Goal: Task Accomplishment & Management: Complete application form

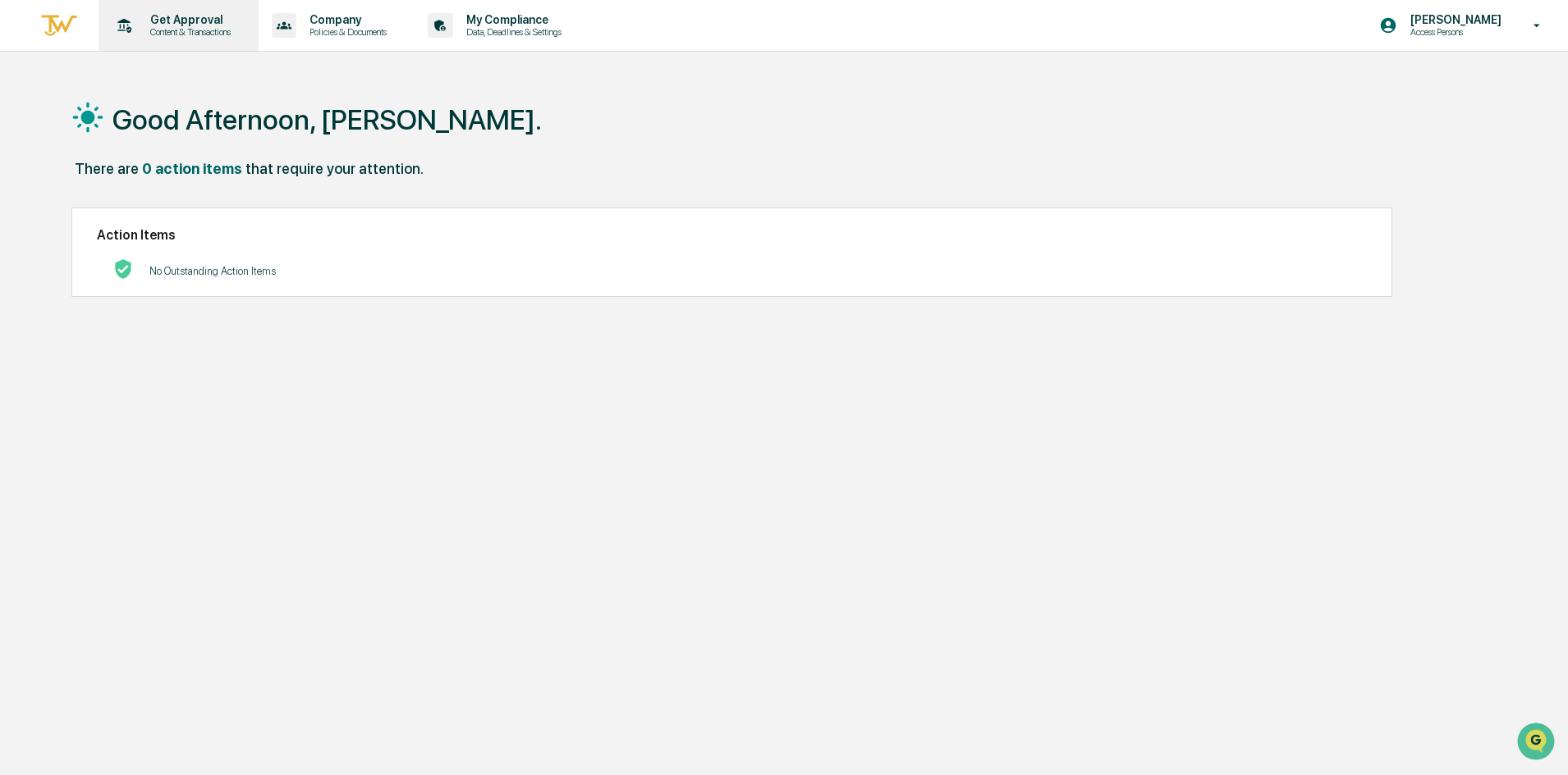
click at [196, 22] on p "Get Approval" at bounding box center [188, 19] width 102 height 13
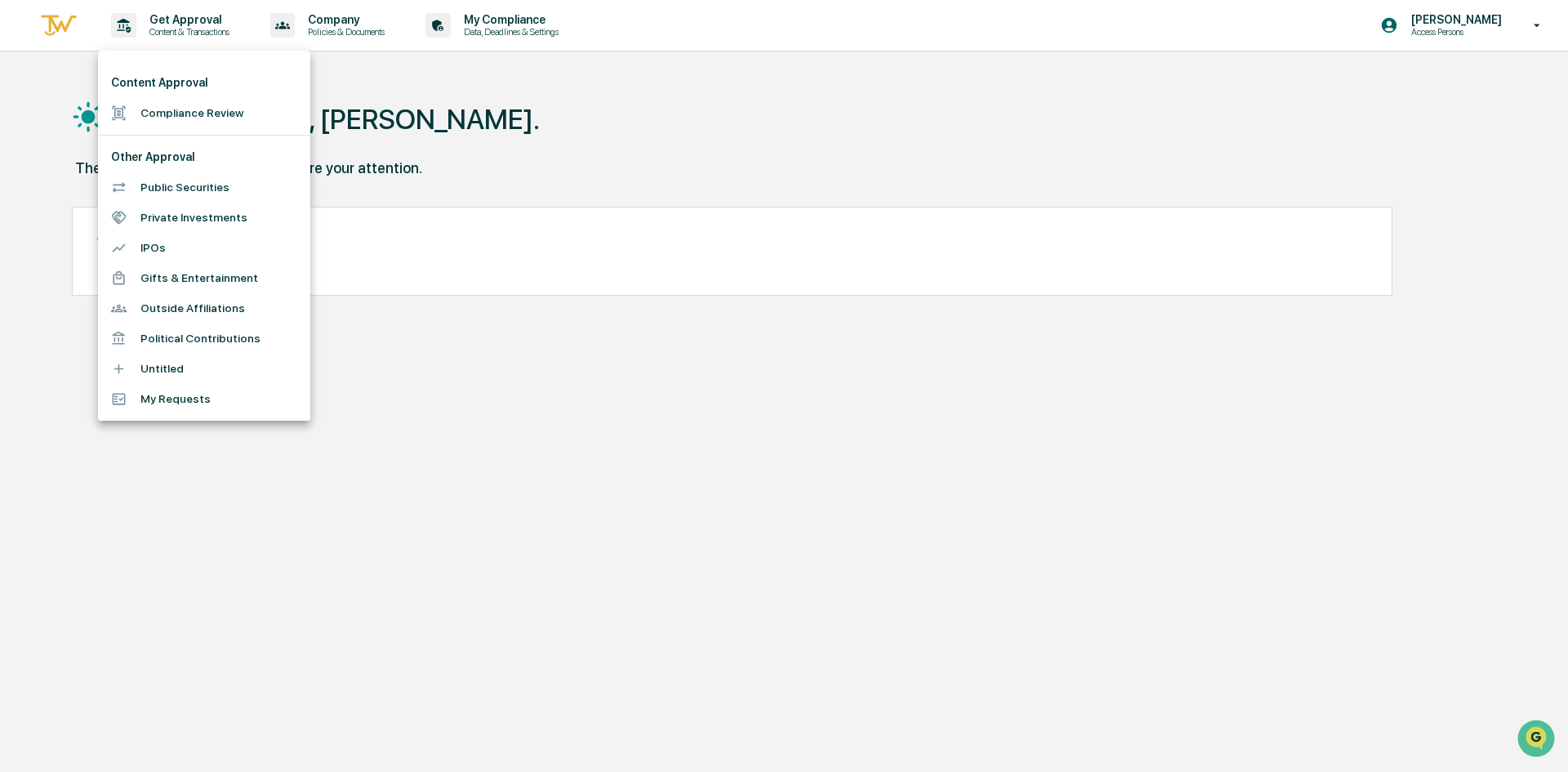
click at [191, 110] on li "Compliance Review" at bounding box center [204, 113] width 213 height 30
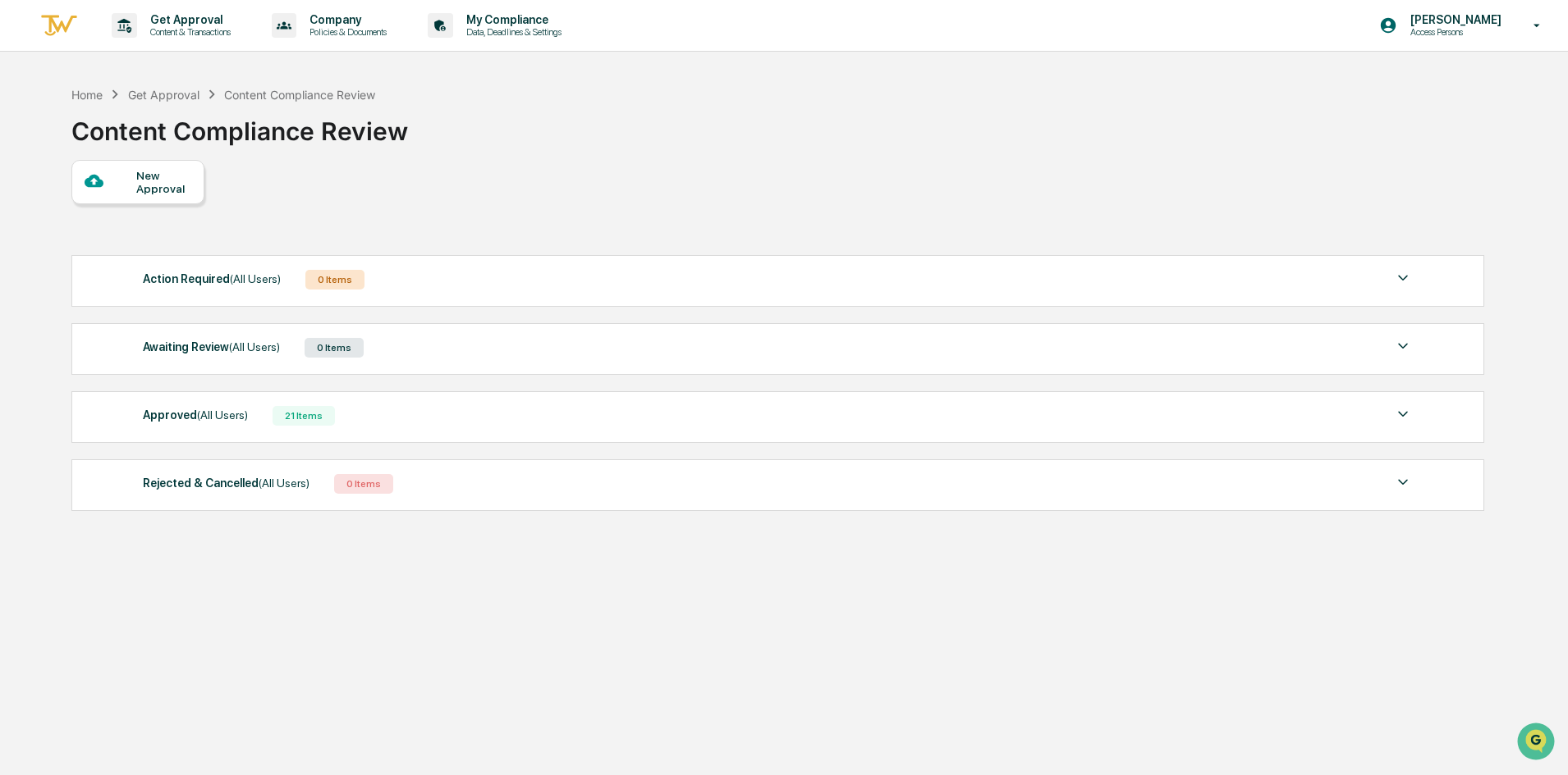
click at [383, 422] on div "Approved (All Users) 21 Items" at bounding box center [777, 416] width 1269 height 23
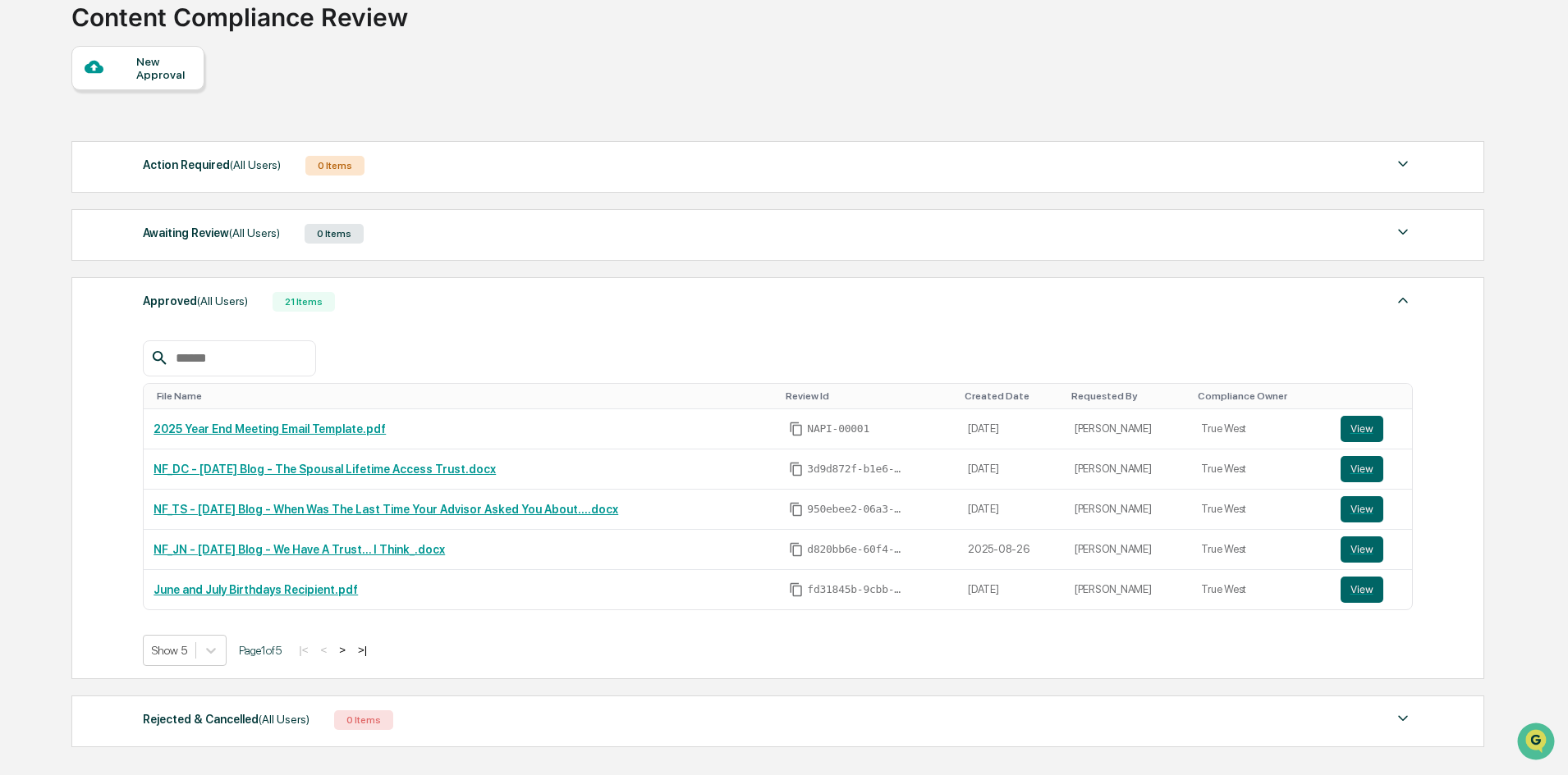
scroll to position [164, 0]
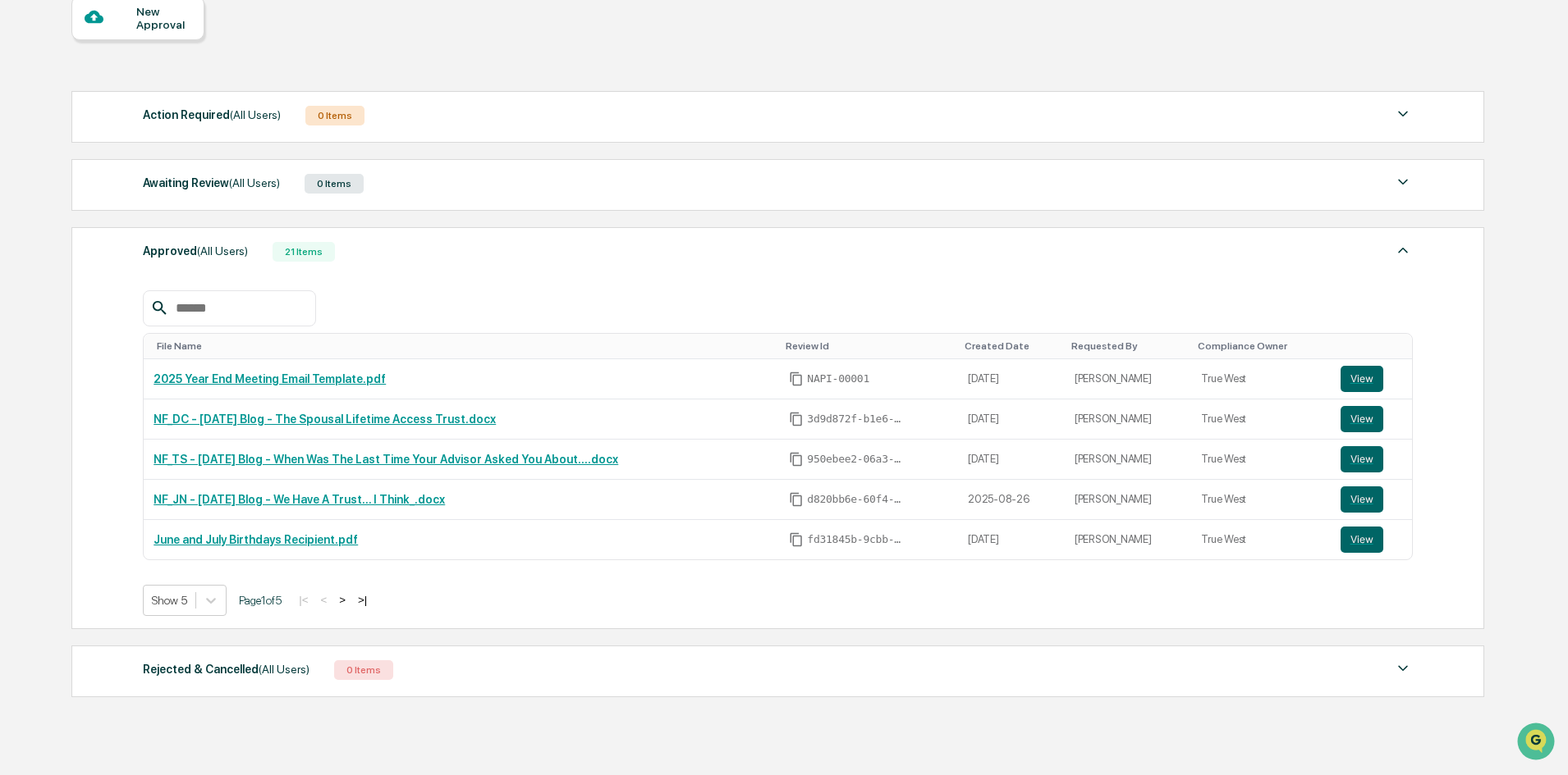
click at [347, 599] on button ">" at bounding box center [342, 600] width 16 height 14
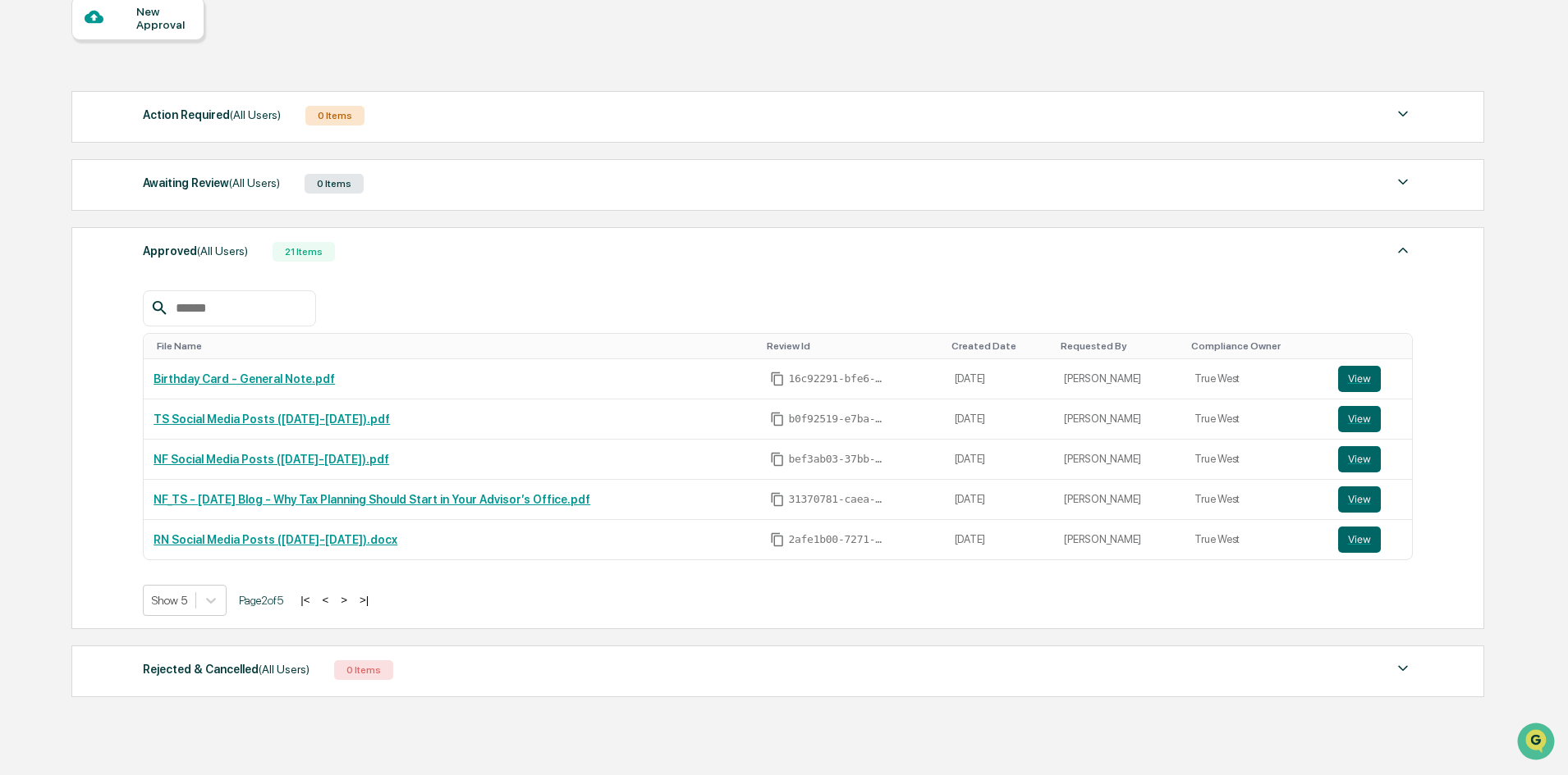
click at [352, 600] on button ">" at bounding box center [344, 600] width 16 height 14
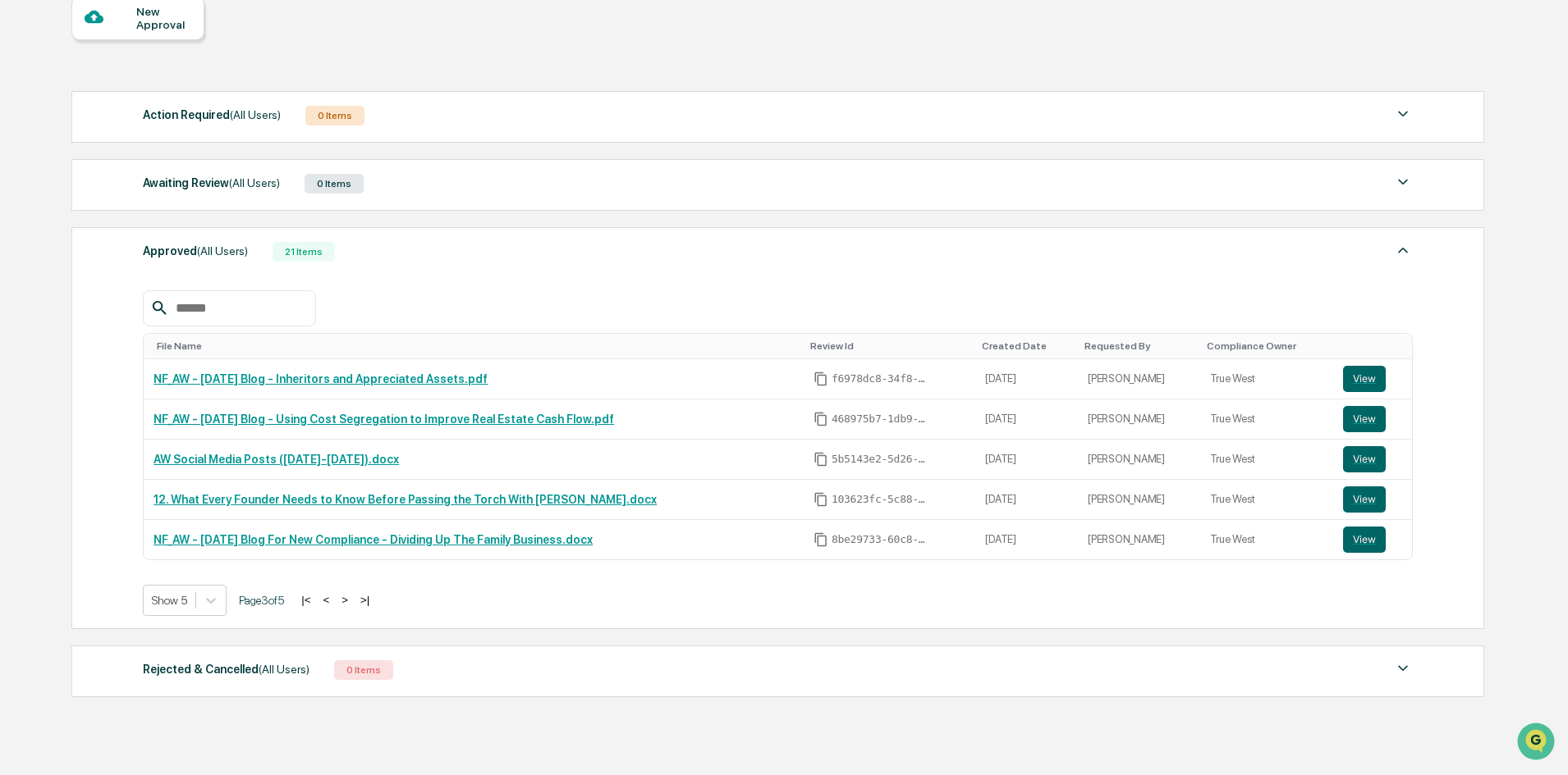
click at [350, 600] on button ">" at bounding box center [344, 600] width 16 height 14
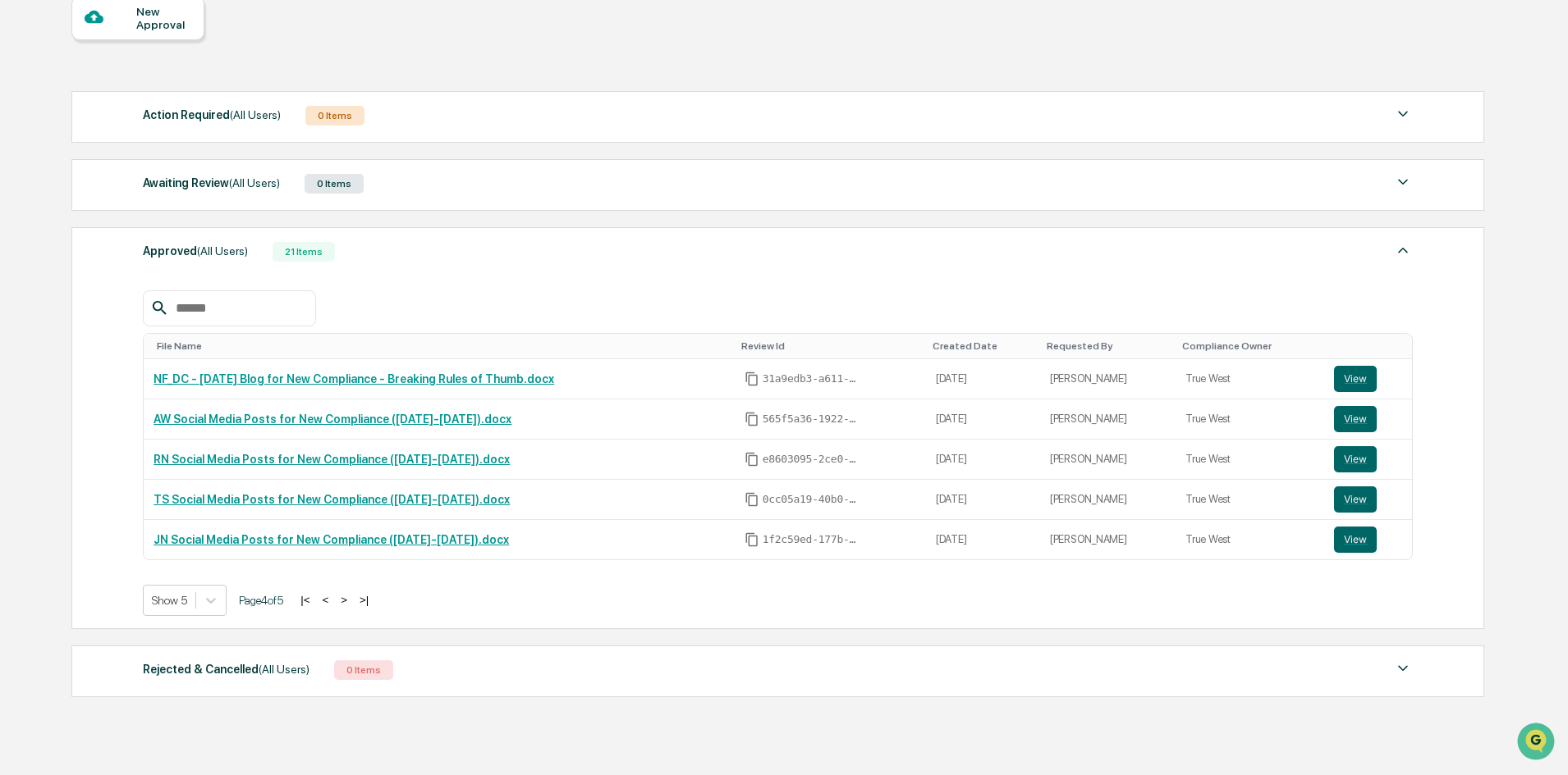
click at [350, 600] on button ">" at bounding box center [344, 600] width 16 height 14
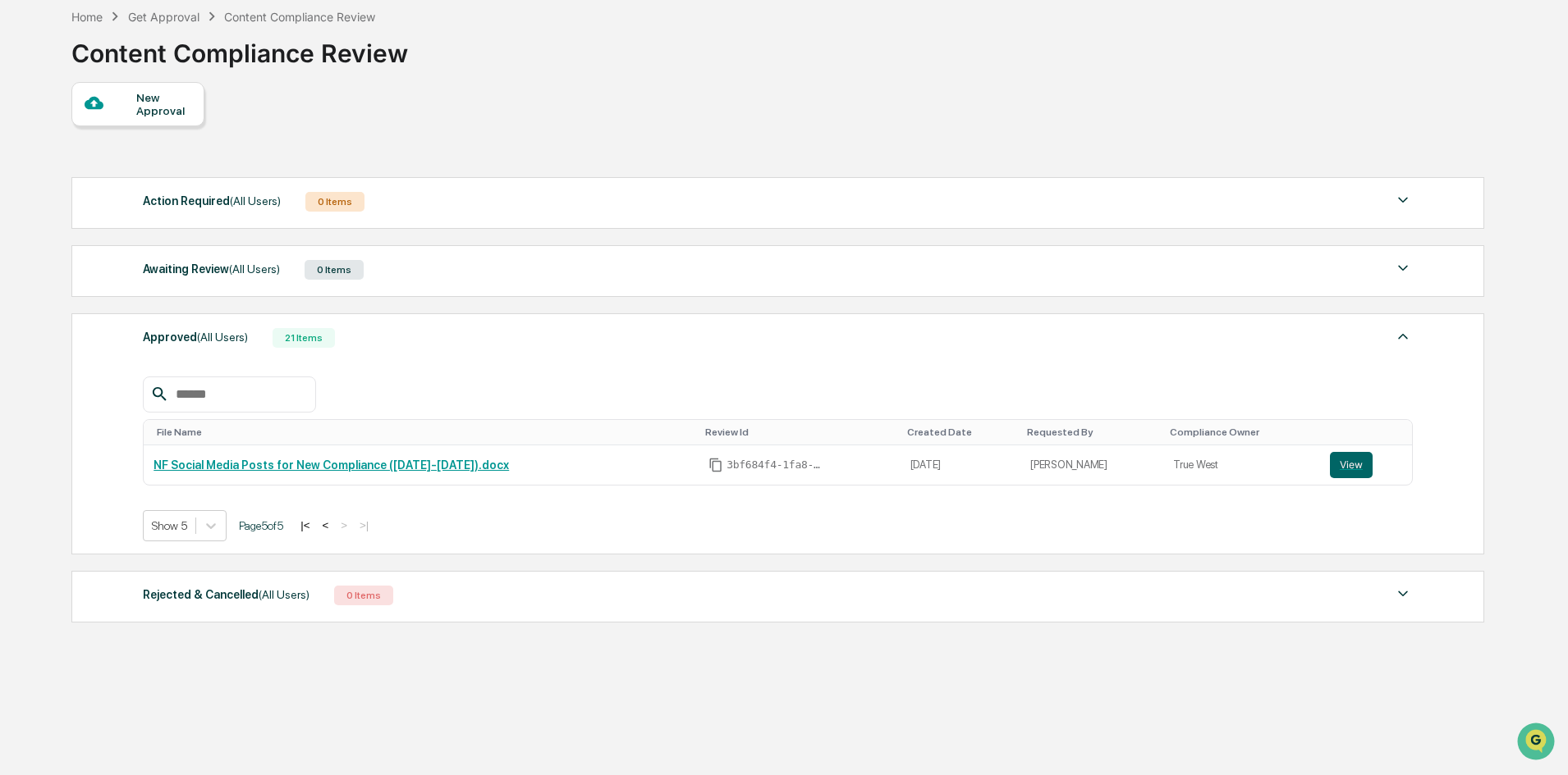
click at [115, 102] on div at bounding box center [111, 104] width 52 height 21
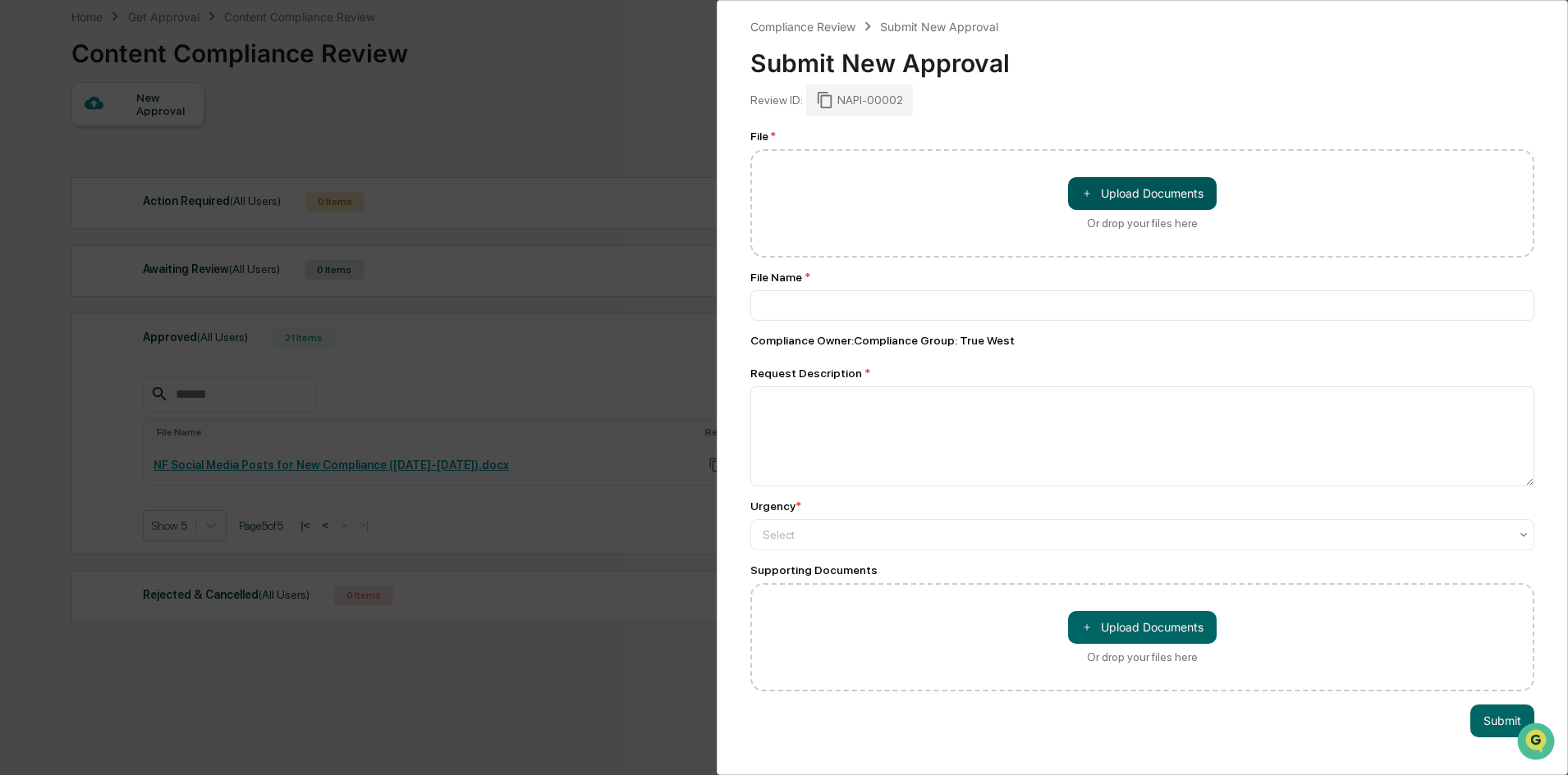
click at [1134, 193] on button "＋ Upload Documents" at bounding box center [1142, 194] width 149 height 33
type input "**********"
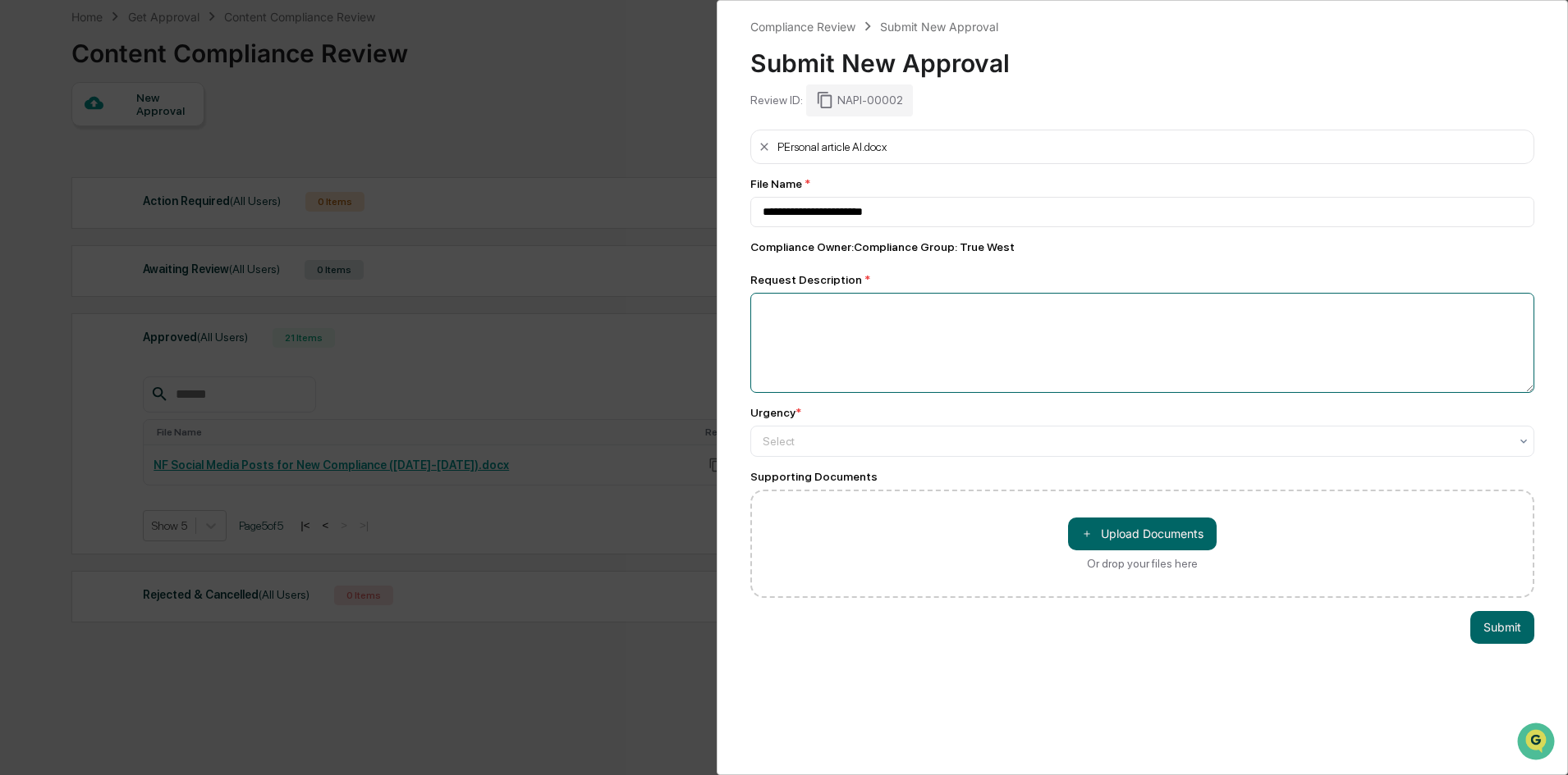
click at [822, 324] on textarea at bounding box center [1142, 343] width 784 height 100
type textarea "**********"
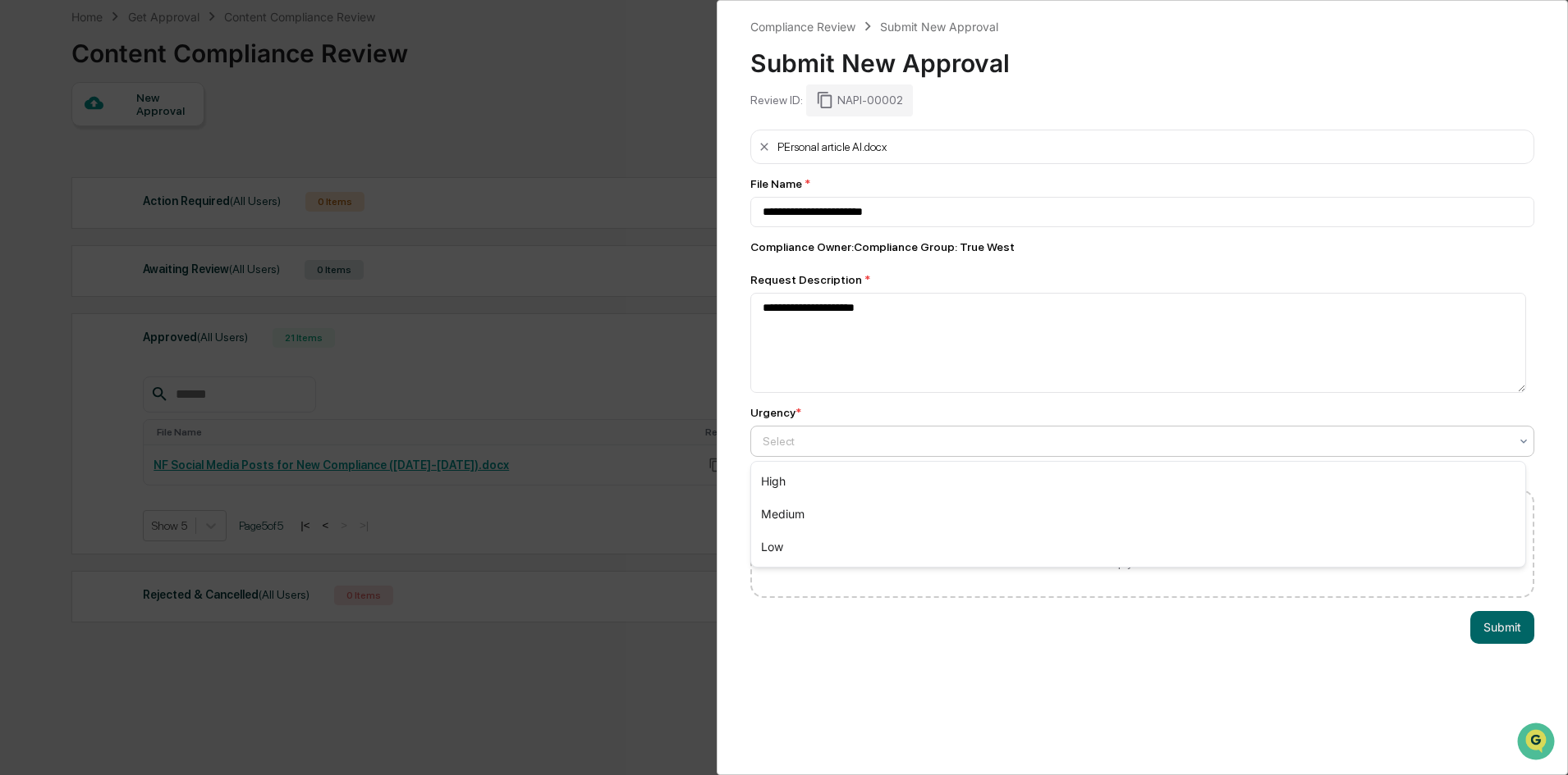
click at [962, 449] on div at bounding box center [1135, 441] width 746 height 16
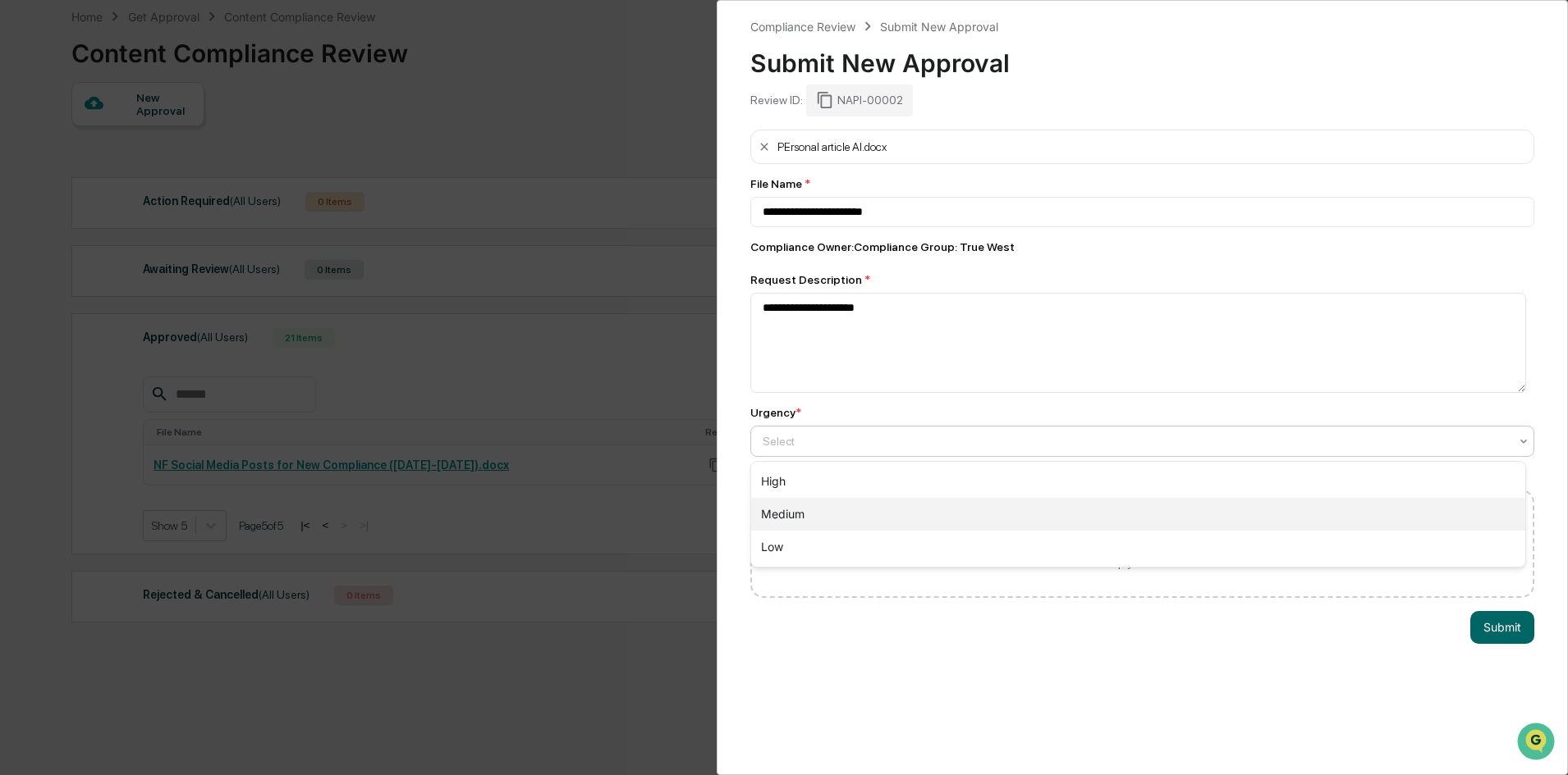
click at [796, 514] on div "Medium" at bounding box center [1138, 515] width 774 height 33
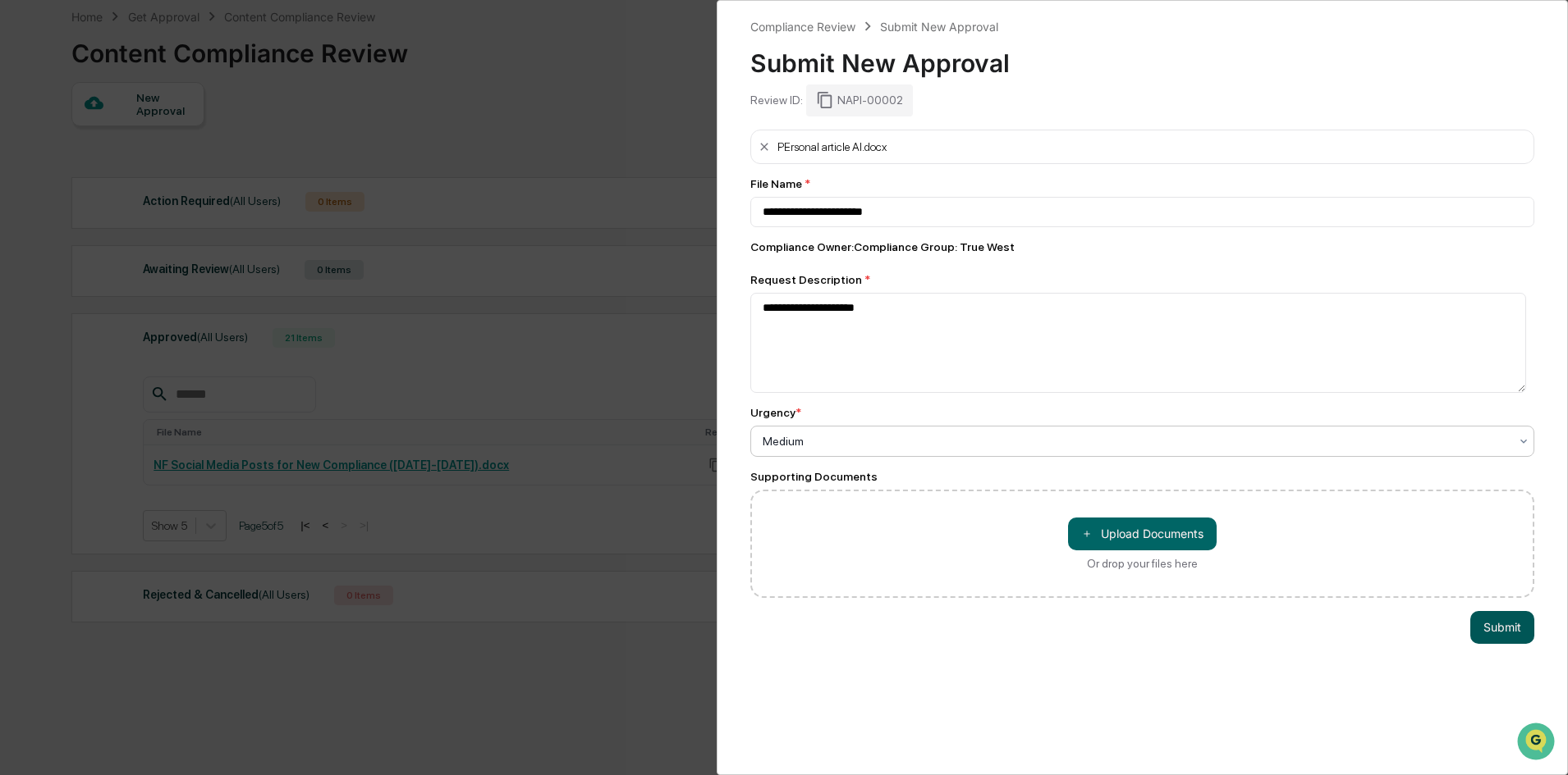
click at [1487, 630] on button "Submit" at bounding box center [1502, 628] width 64 height 33
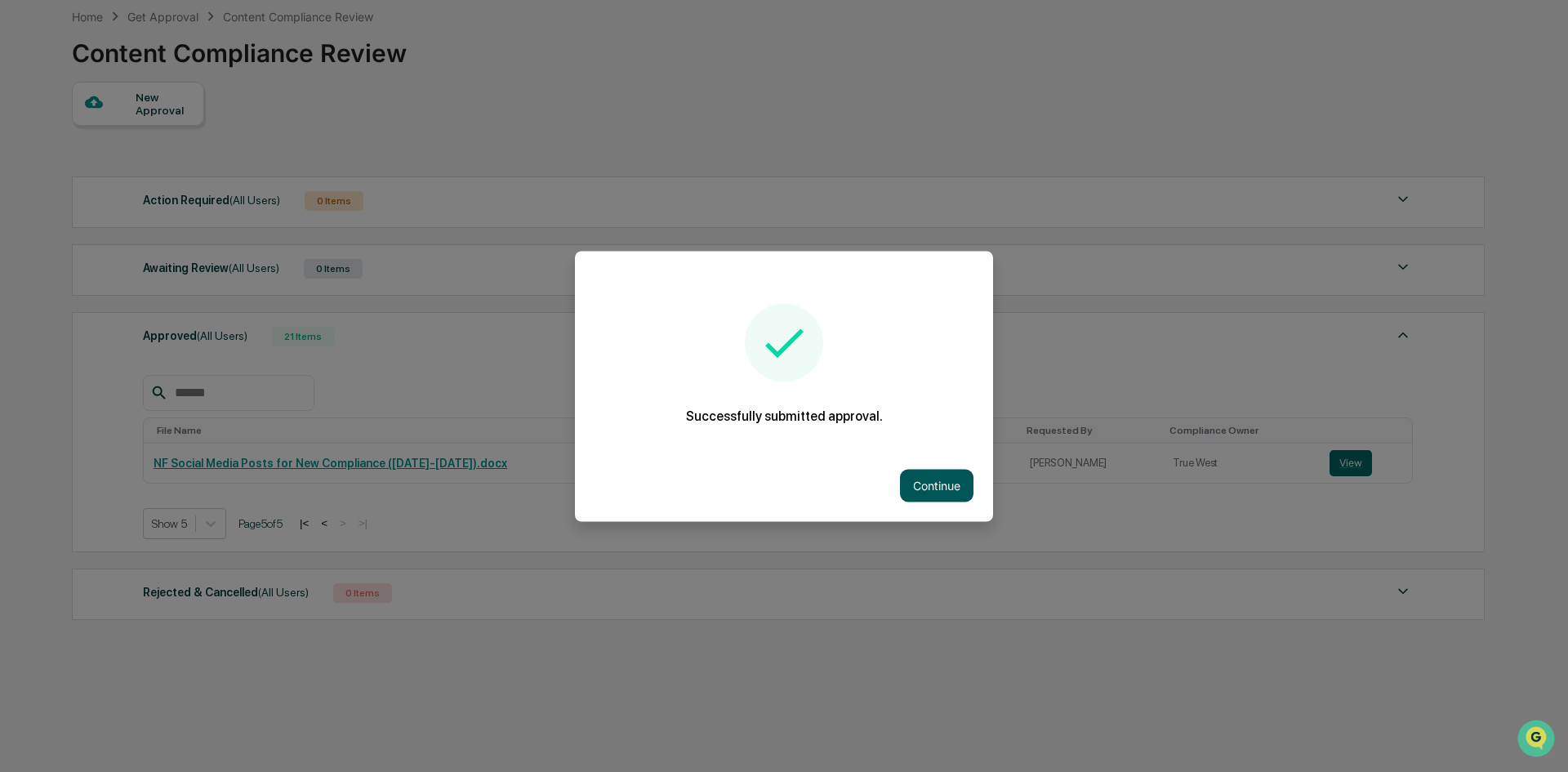
click at [923, 492] on button "Continue" at bounding box center [936, 485] width 73 height 33
